Goal: Task Accomplishment & Management: Complete application form

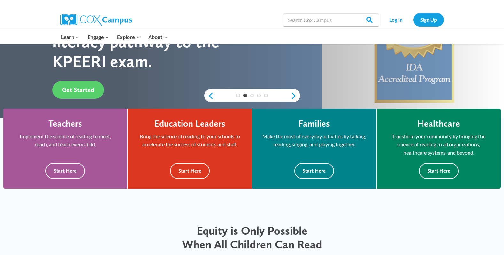
scroll to position [119, 0]
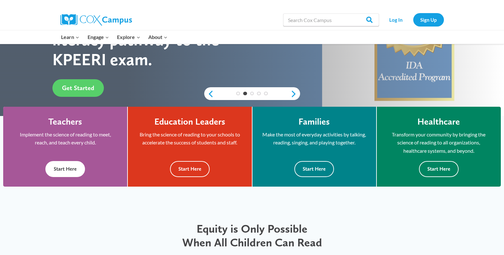
click at [63, 172] on button "Start Here" at bounding box center [65, 169] width 40 height 16
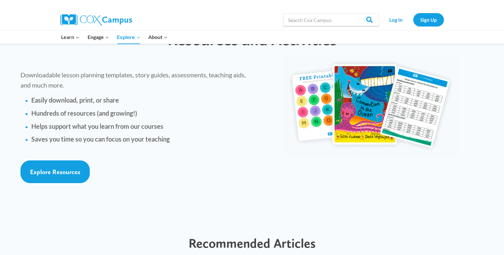
scroll to position [1416, 0]
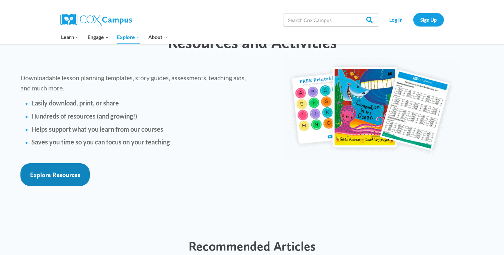
click at [48, 171] on span "Explore Resources" at bounding box center [55, 175] width 50 height 8
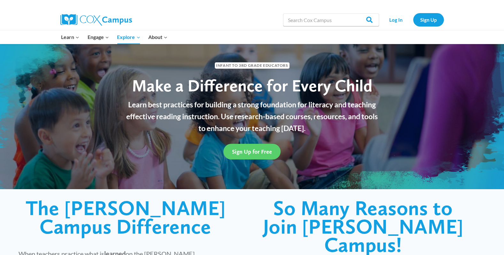
scroll to position [0, 0]
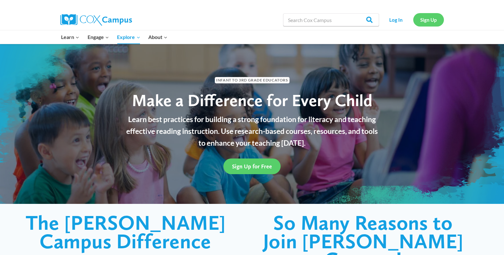
click at [424, 19] on link "Sign Up" at bounding box center [428, 19] width 31 height 13
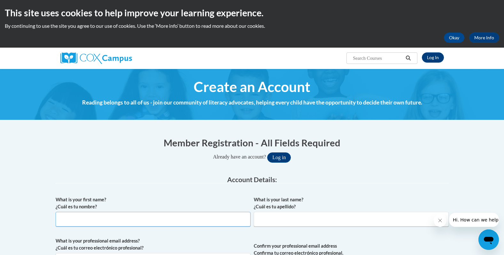
click at [200, 223] on input "What is your first name? ¿Cuál es tu nombre?" at bounding box center [153, 219] width 195 height 15
type input "Jackie"
type input "Rudolph"
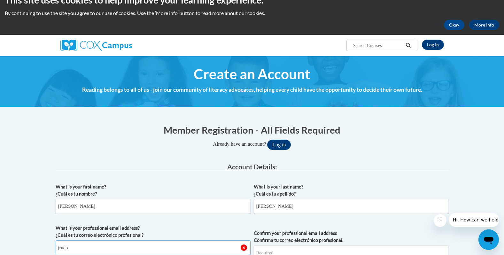
type input "jrudolph4@bcps.org"
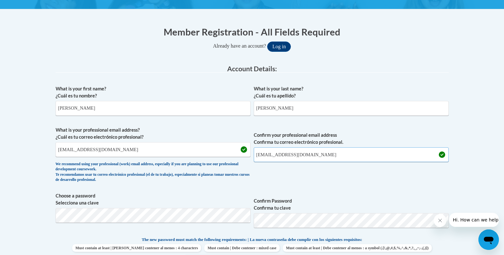
scroll to position [118, 0]
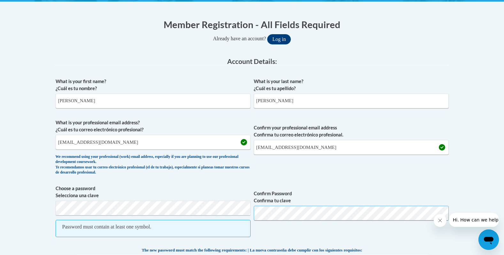
click at [236, 221] on span "Choose a password Selecciona una clave Password must contain at least one symbo…" at bounding box center [252, 214] width 393 height 59
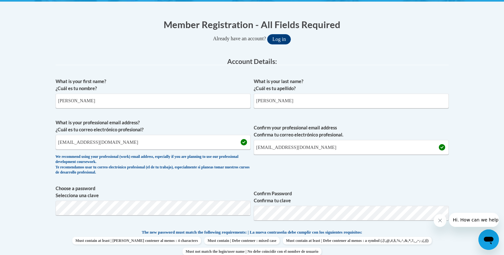
click at [440, 219] on icon "Close message from company" at bounding box center [439, 220] width 5 height 5
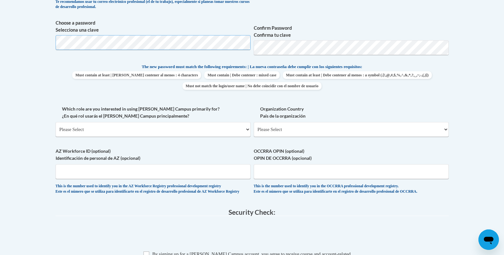
scroll to position [286, 0]
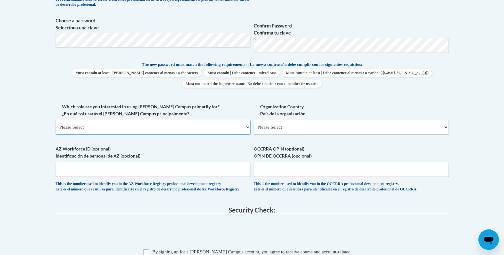
click at [189, 127] on select "Please Select College/University | Colegio/Universidad Community/Nonprofit Part…" at bounding box center [153, 127] width 195 height 15
select select "fbf2d438-af2f-41f8-98f1-81c410e29de3"
click at [56, 120] on select "Please Select College/University | Colegio/Universidad Community/Nonprofit Part…" at bounding box center [153, 127] width 195 height 15
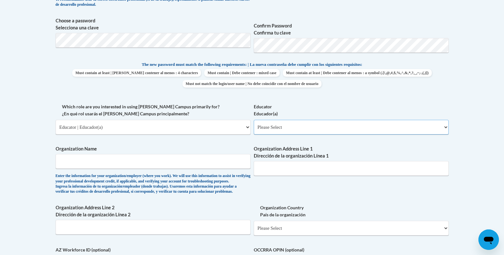
click at [291, 126] on select "Please Select Early Learning/Daycare Teacher/Family Home Care Provider | Maestr…" at bounding box center [351, 127] width 195 height 15
select select "5455f13f-8aeb-4200-a53b-f3dbe28286cf"
click at [254, 120] on select "Please Select Early Learning/Daycare Teacher/Family Home Care Provider | Maestr…" at bounding box center [351, 127] width 195 height 15
click at [226, 157] on input "Organization Name" at bounding box center [153, 161] width 195 height 15
type input "Baltimore County Public Schools"
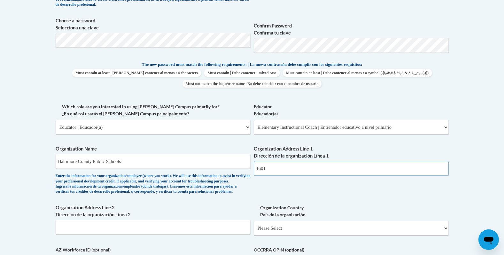
type input "1601 Melbourne Drive"
click at [168, 234] on input "Organization Address Line 2 Dirección de la organización Línea 2" at bounding box center [153, 227] width 195 height 15
type input "Dundalk"
select select "ad49bcad-a171-4b2e-b99c-48b446064914"
select select
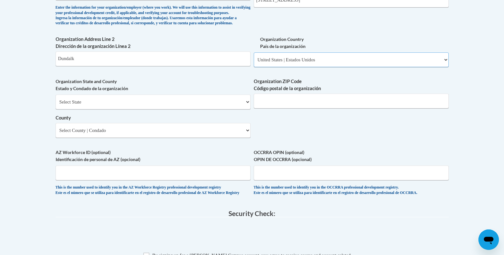
scroll to position [455, 0]
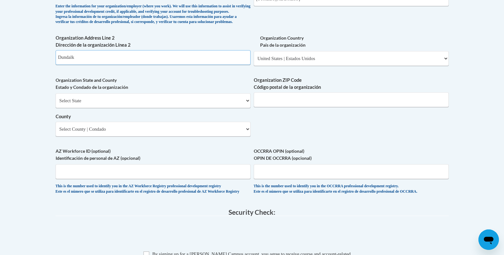
drag, startPoint x: 163, startPoint y: 69, endPoint x: 35, endPoint y: 75, distance: 127.6
click at [35, 75] on body "This site uses cookies to help improve your learning experience. By continuing …" at bounding box center [252, 21] width 504 height 952
click at [74, 108] on select "Select State Alabama Alaska Arizona Arkansas California Colorado Connecticut De…" at bounding box center [153, 100] width 195 height 15
select select "Maryland"
click at [56, 104] on select "Select State Alabama Alaska Arizona Arkansas California Colorado Connecticut De…" at bounding box center [153, 100] width 195 height 15
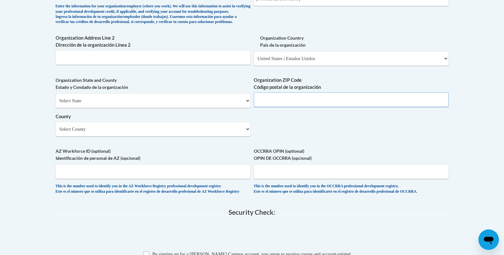
click at [266, 107] on input "Organization ZIP Code Código postal de la organización" at bounding box center [351, 99] width 195 height 15
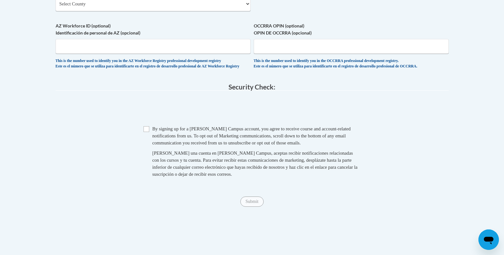
scroll to position [585, 0]
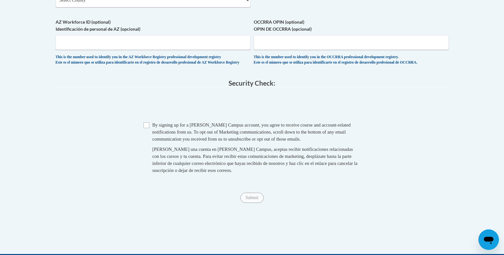
type input "21222"
click at [146, 128] on input "Checkbox" at bounding box center [146, 125] width 6 height 6
checkbox input "true"
click at [254, 203] on input "Submit" at bounding box center [251, 198] width 23 height 10
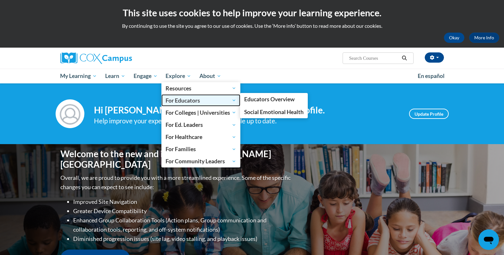
click at [208, 100] on span "For Educators" at bounding box center [200, 100] width 71 height 8
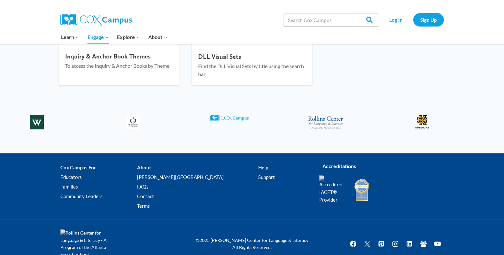
scroll to position [958, 0]
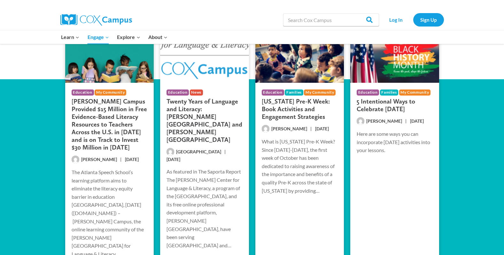
scroll to position [1296, 0]
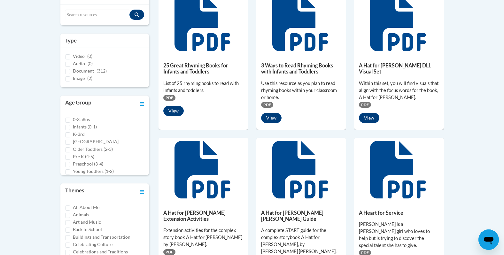
scroll to position [169, 0]
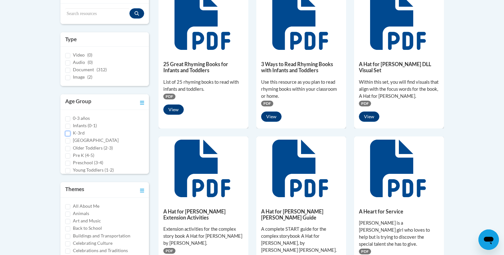
click at [68, 132] on input "K-3rd" at bounding box center [67, 133] width 5 height 5
checkbox input "true"
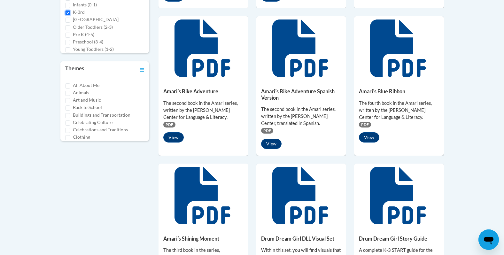
scroll to position [286, 0]
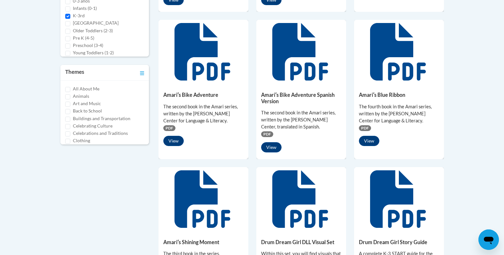
click at [87, 89] on label "All About Me" at bounding box center [86, 88] width 27 height 7
click at [70, 89] on input "All About Me" at bounding box center [67, 89] width 5 height 5
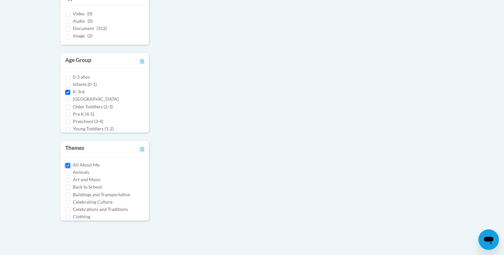
scroll to position [213, 0]
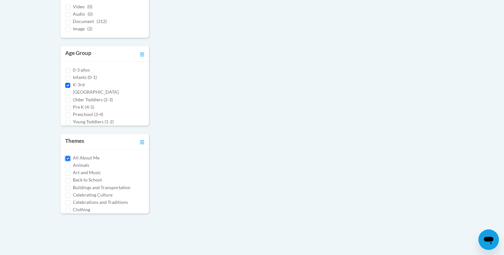
click at [66, 160] on input "All About Me" at bounding box center [67, 158] width 5 height 5
checkbox input "false"
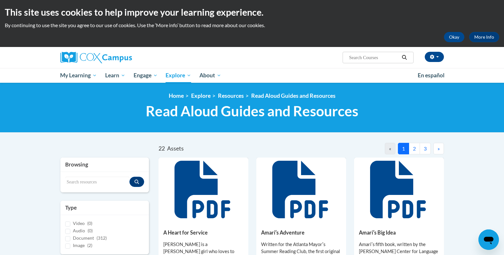
scroll to position [0, 0]
